Goal: Find contact information: Find contact information

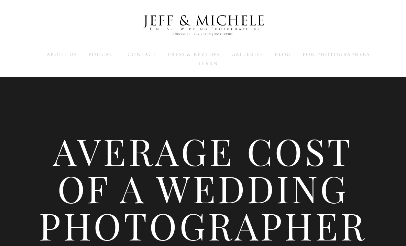
click at [202, 18] on img at bounding box center [204, 26] width 138 height 34
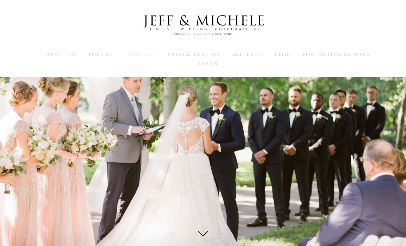
click at [136, 54] on span "Contact" at bounding box center [142, 54] width 29 height 7
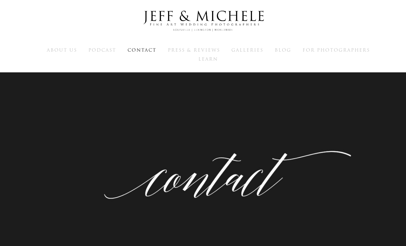
scroll to position [17, 0]
